Goal: Navigation & Orientation: Find specific page/section

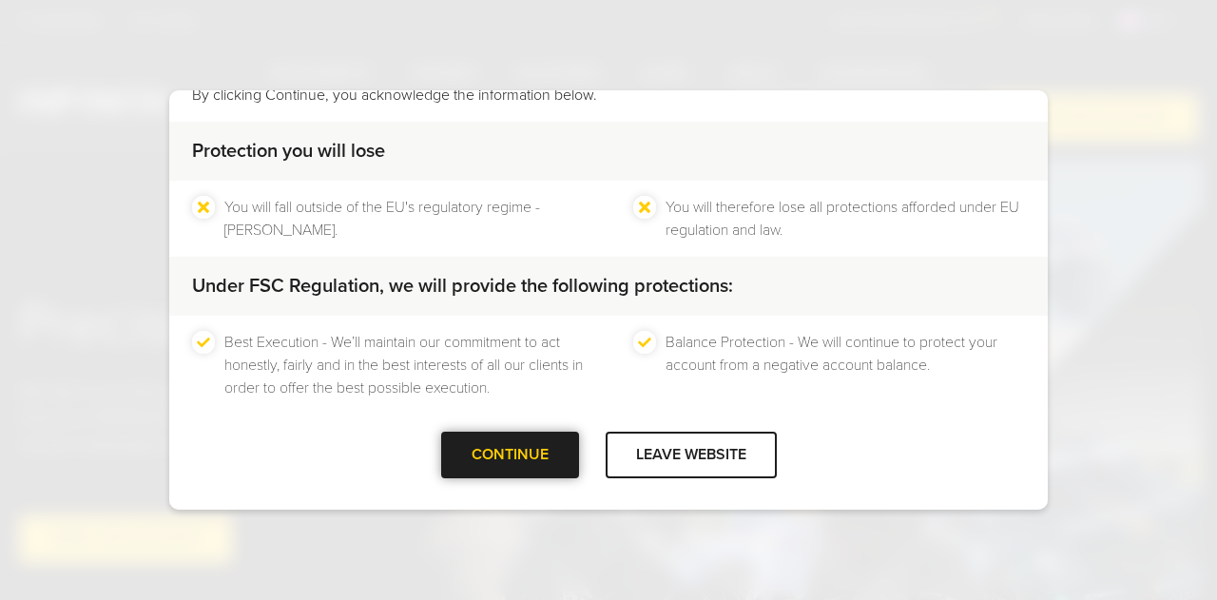
click at [509, 454] on div at bounding box center [509, 454] width 0 height 0
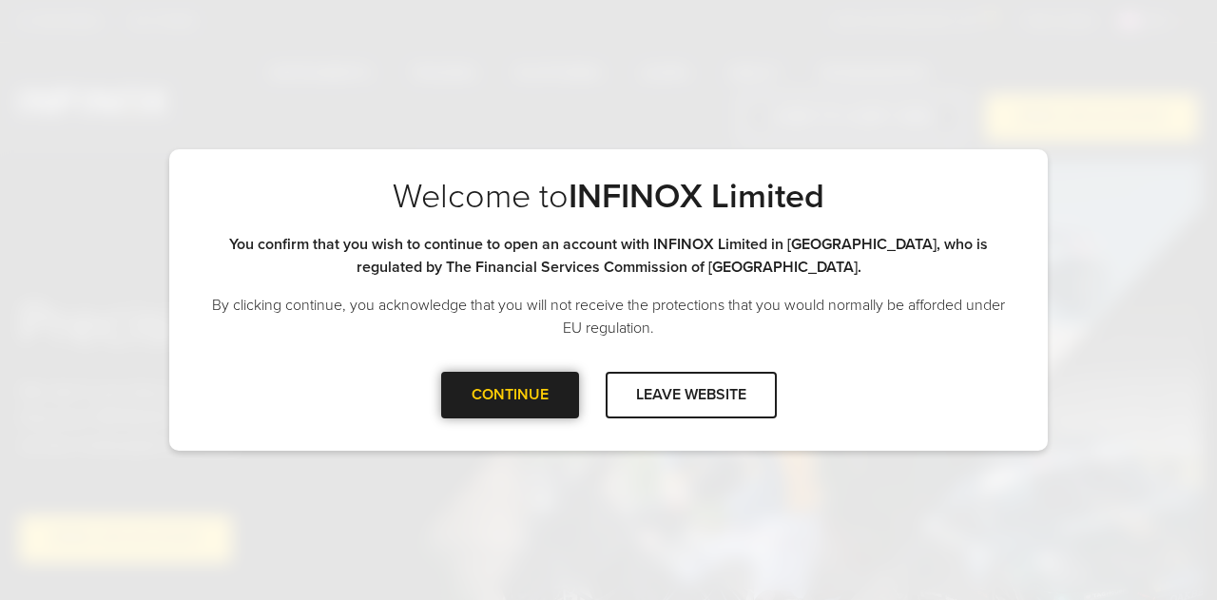
click at [509, 394] on div at bounding box center [509, 394] width 0 height 0
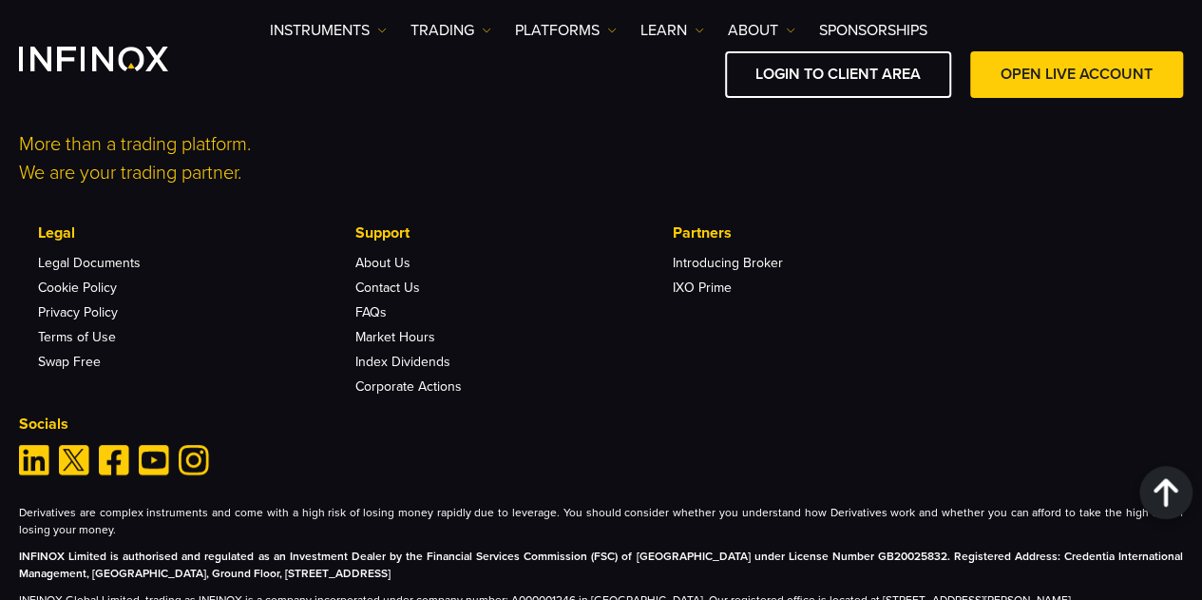
scroll to position [6279, 0]
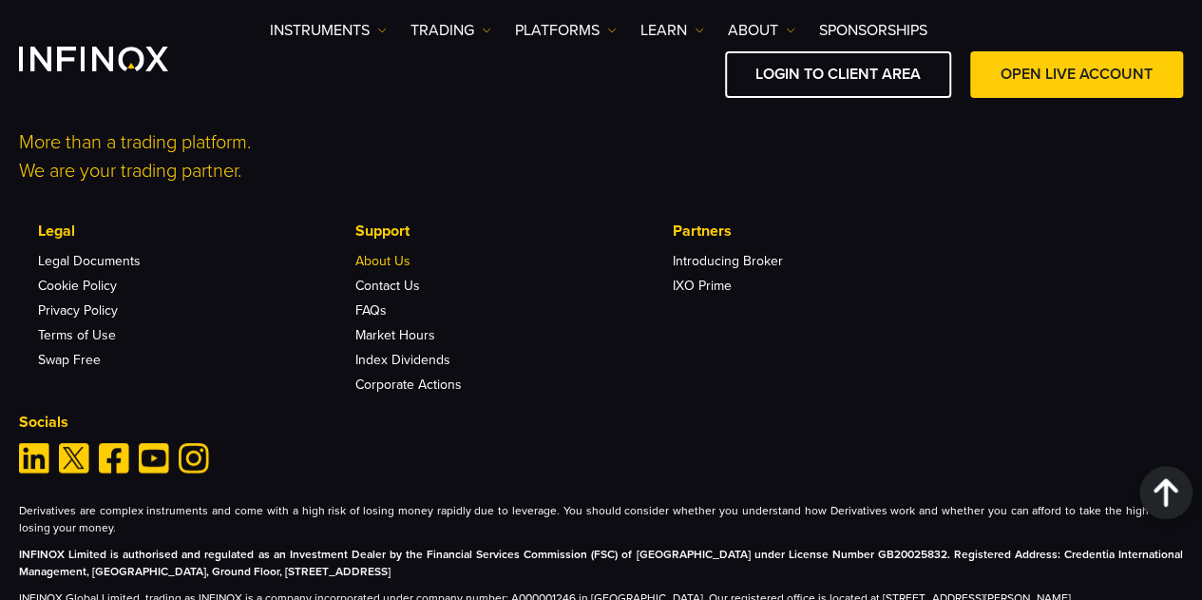
click at [388, 263] on link "About Us" at bounding box center [382, 261] width 55 height 16
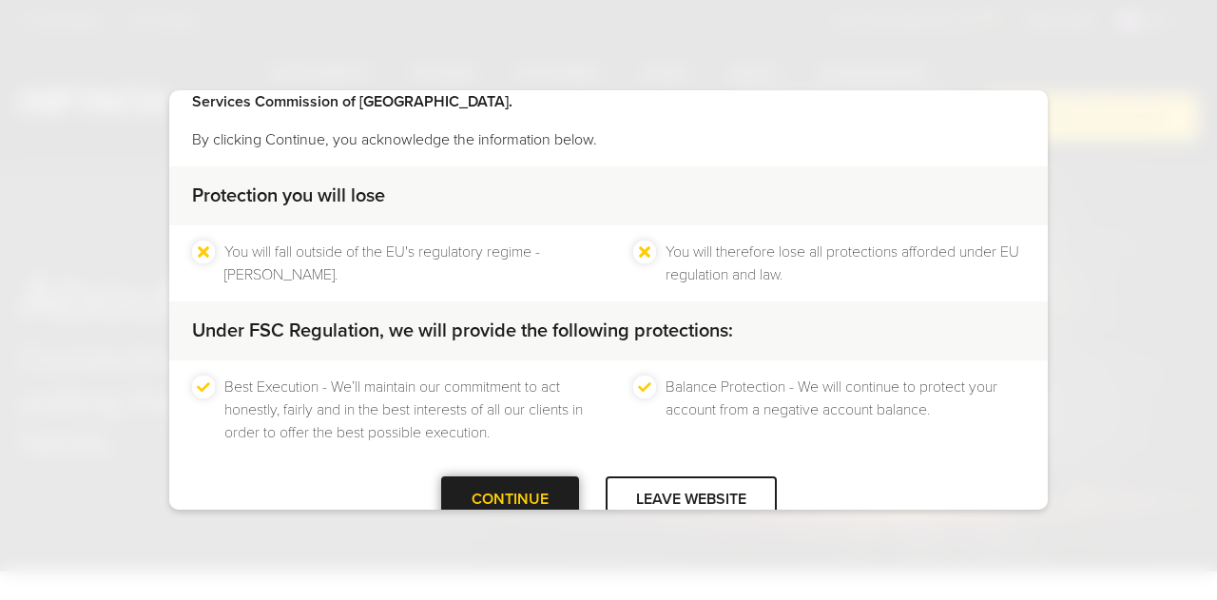
click at [509, 499] on div at bounding box center [509, 499] width 0 height 0
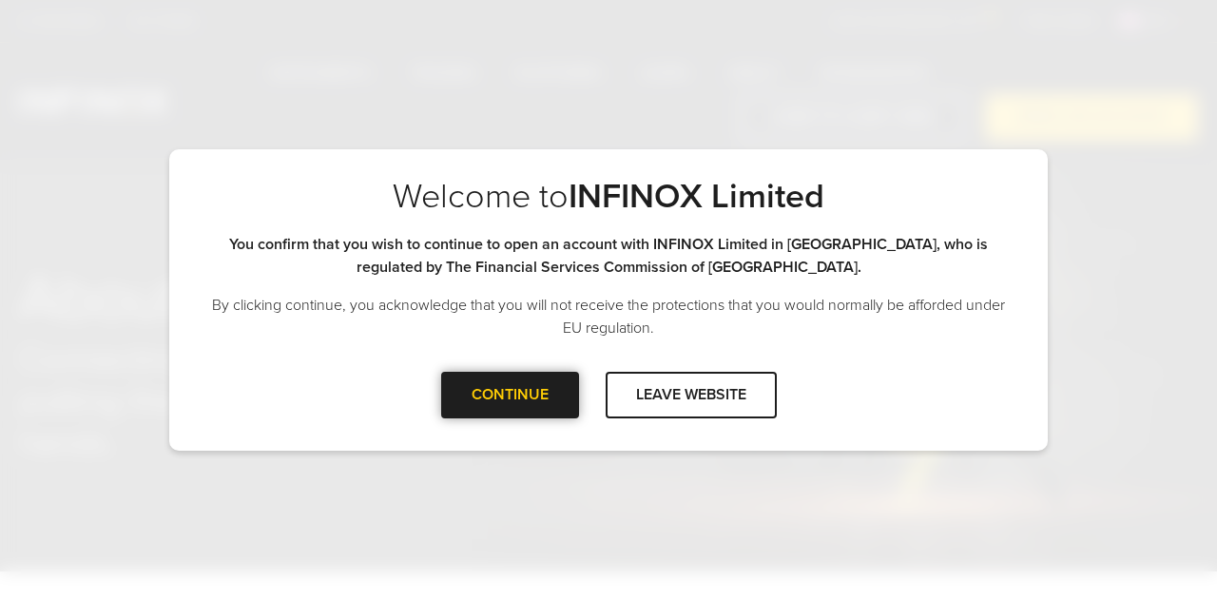
click at [509, 394] on div at bounding box center [509, 394] width 0 height 0
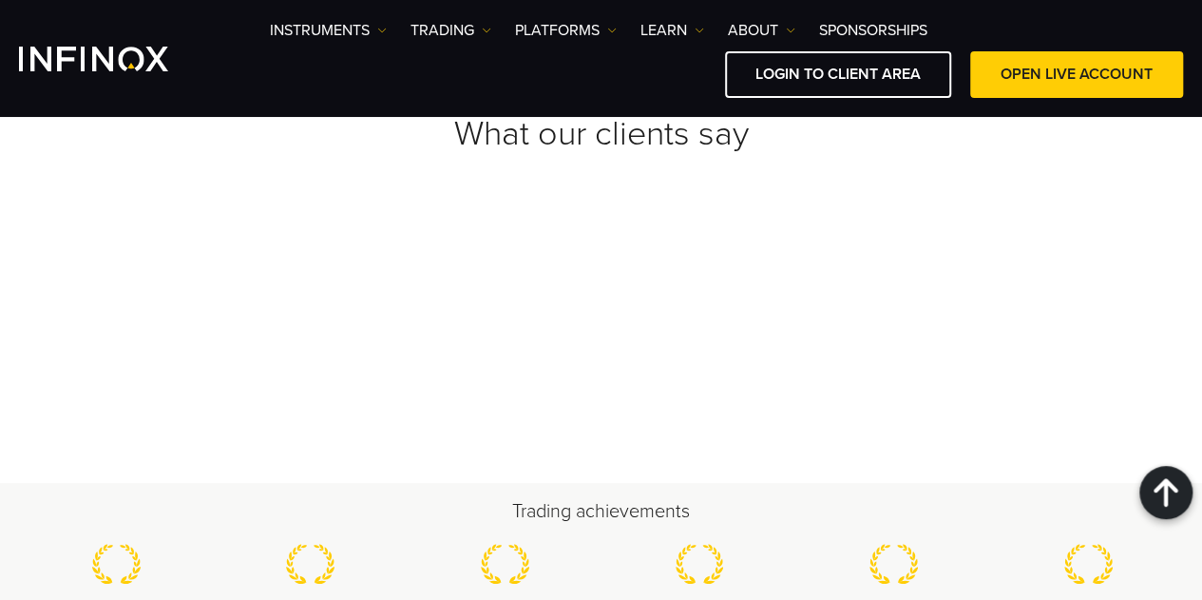
scroll to position [6851, 0]
